Goal: Task Accomplishment & Management: Manage account settings

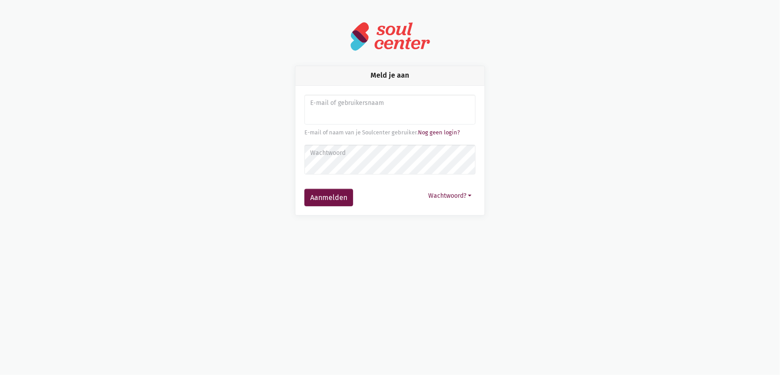
type input "sarahvds25@telenet.be"
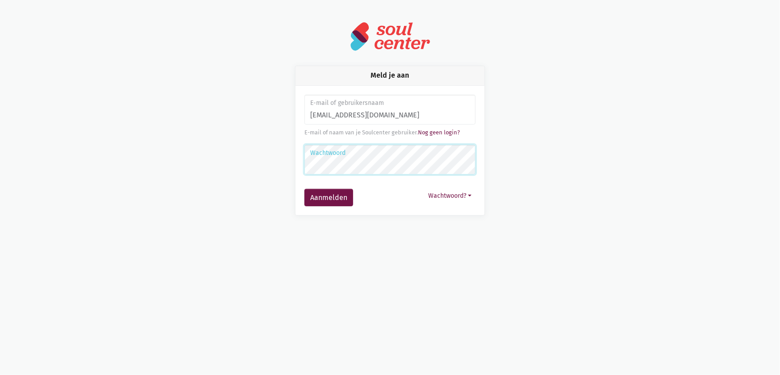
click at [304, 189] on button "Aanmelden" at bounding box center [328, 198] width 49 height 18
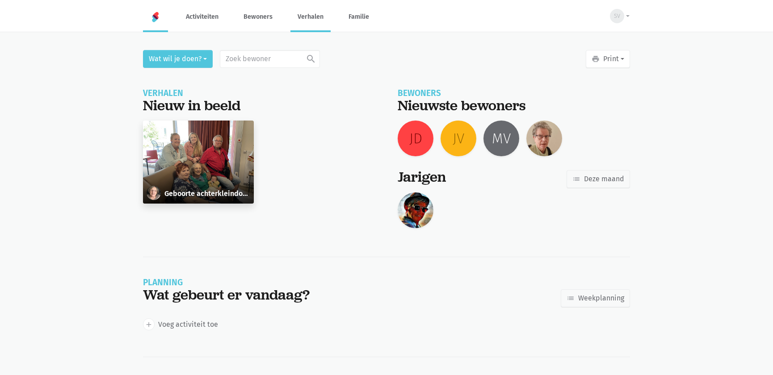
click at [322, 16] on link "Verhalen" at bounding box center [311, 17] width 40 height 30
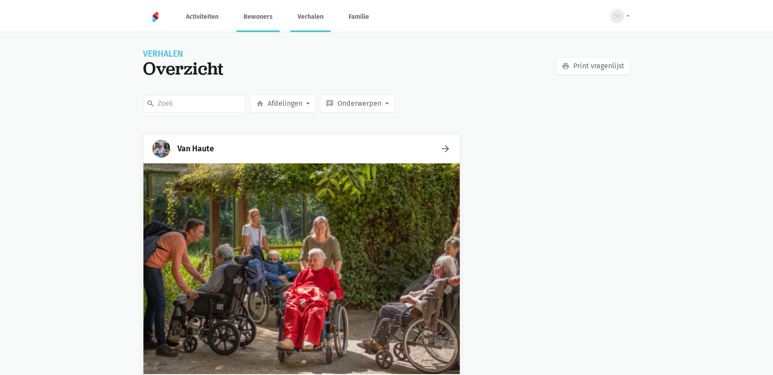
click at [268, 21] on link "Bewoners" at bounding box center [257, 17] width 43 height 30
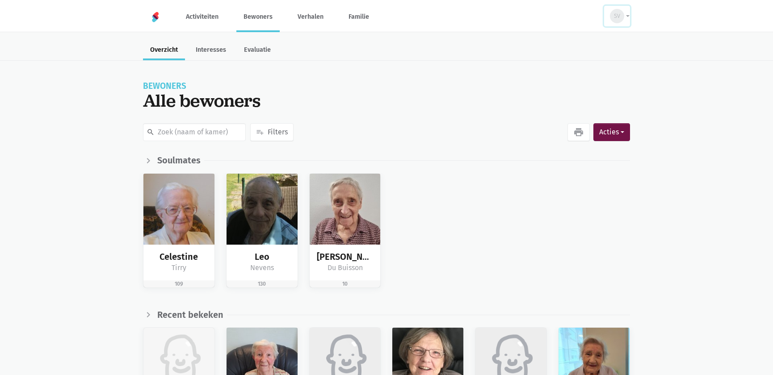
click at [623, 21] on button "SV" at bounding box center [617, 16] width 26 height 21
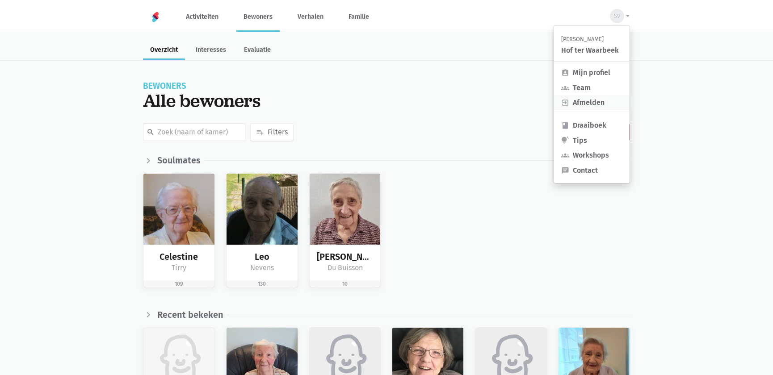
click at [576, 104] on link "exit_to_app Afmelden" at bounding box center [592, 102] width 76 height 15
